Goal: Information Seeking & Learning: Learn about a topic

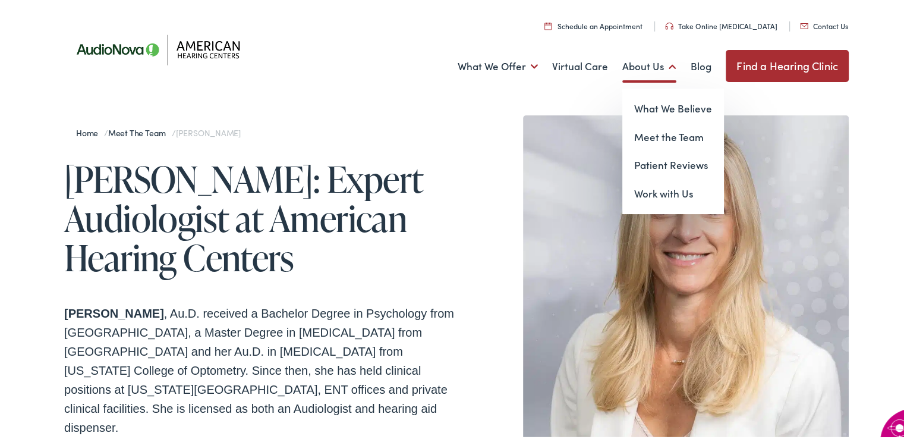
click at [638, 66] on link "About Us" at bounding box center [649, 64] width 54 height 44
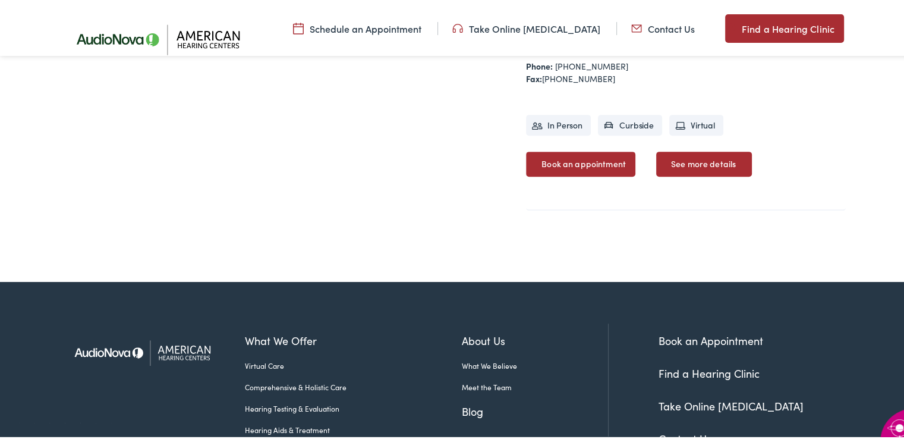
scroll to position [654, 0]
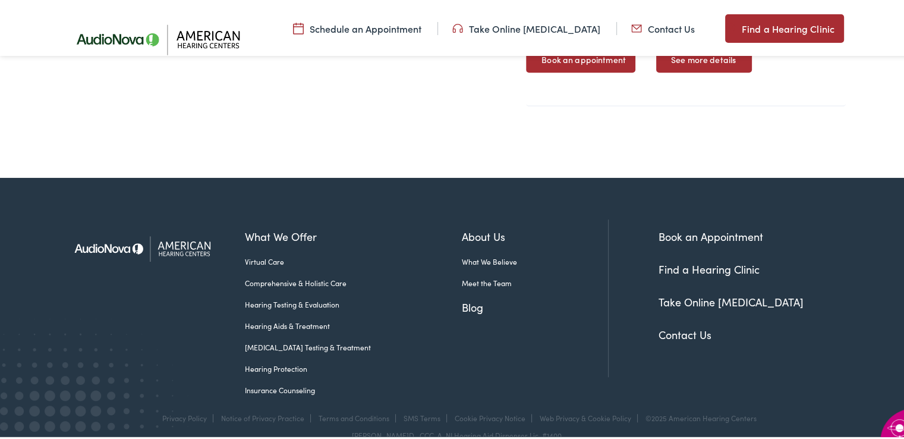
click at [722, 59] on link "See more details" at bounding box center [704, 57] width 96 height 25
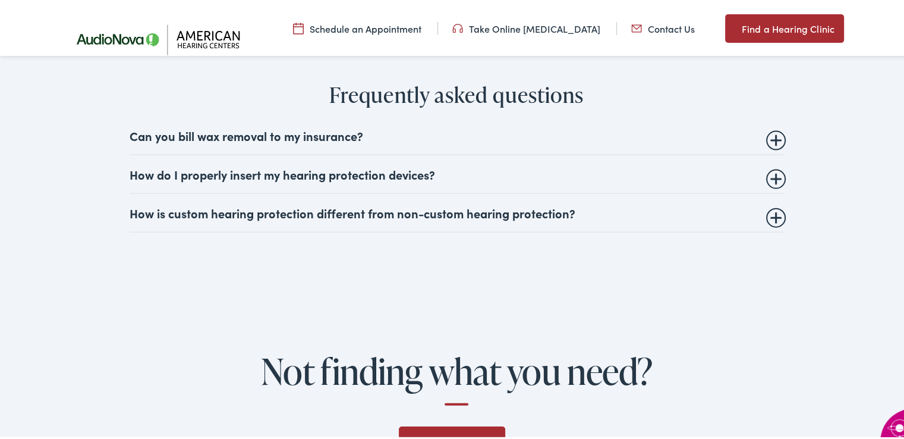
scroll to position [2616, 0]
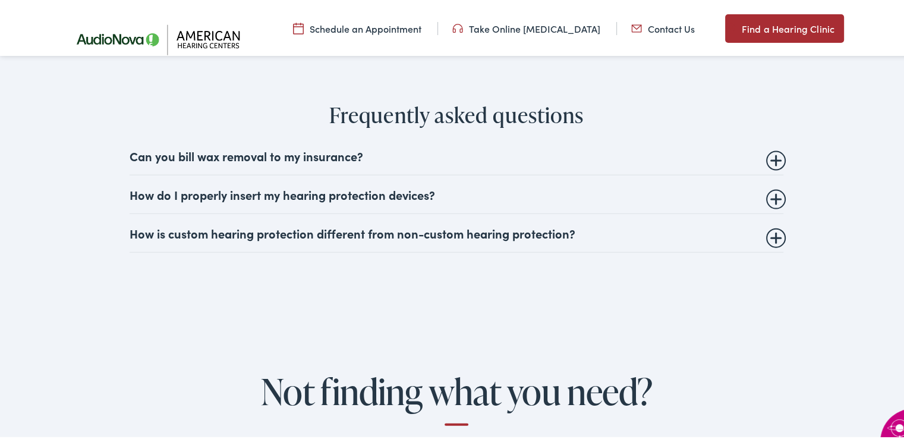
click at [769, 158] on summary "Can you bill wax removal to my insurance?" at bounding box center [457, 153] width 654 height 14
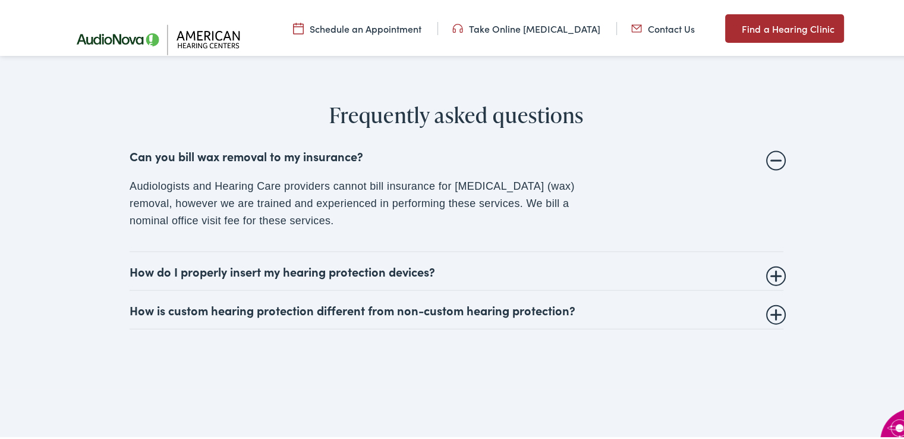
click at [775, 274] on details "How do I properly insert my hearing protection devices? Some hearing protection…" at bounding box center [457, 269] width 654 height 39
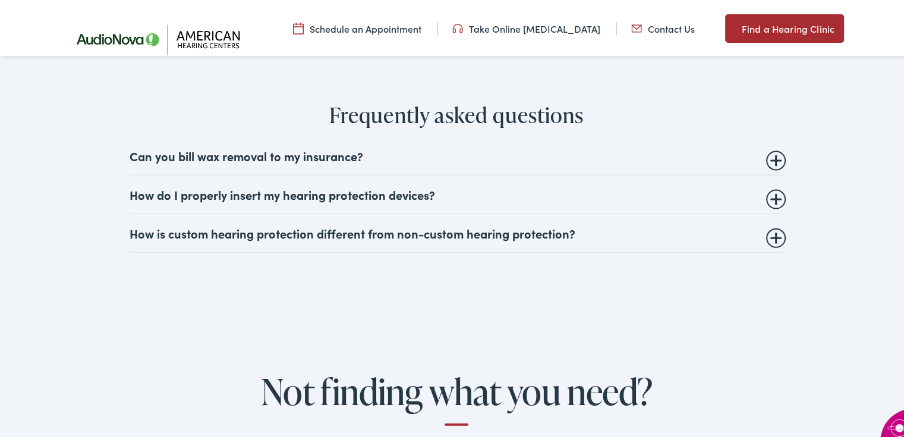
click at [776, 196] on summary "How do I properly insert my hearing protection devices?" at bounding box center [457, 192] width 654 height 14
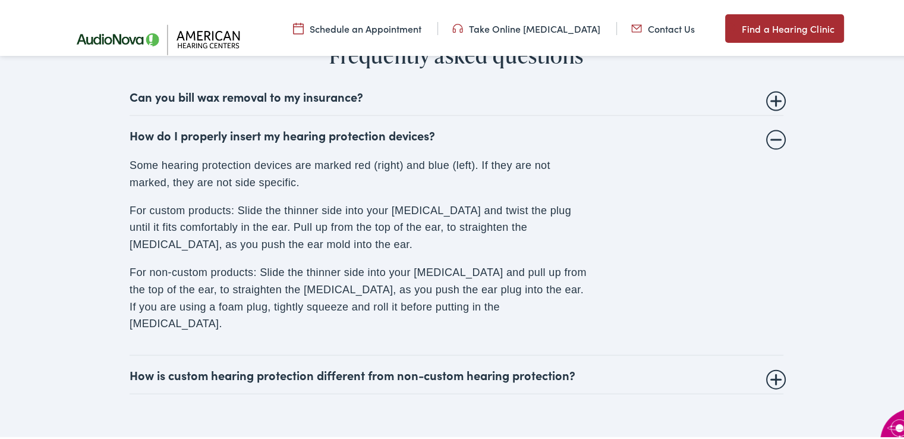
scroll to position [2735, 0]
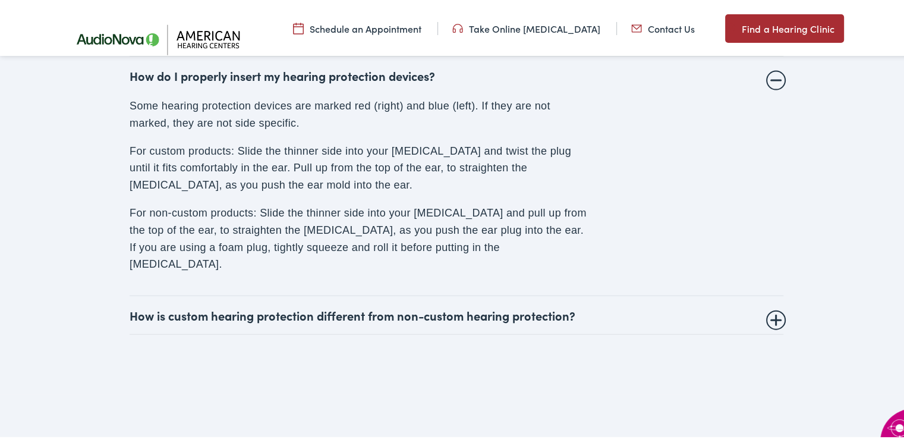
click at [772, 306] on summary "How is custom hearing protection different from non-custom hearing protection?" at bounding box center [457, 313] width 654 height 14
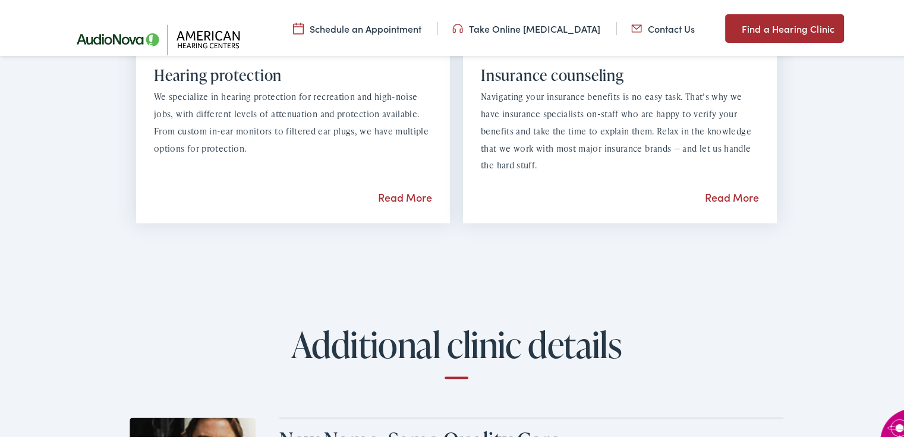
scroll to position [1189, 0]
